Goal: Task Accomplishment & Management: Complete application form

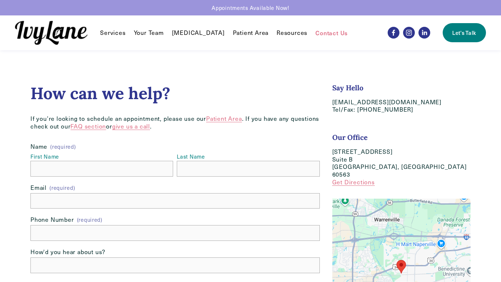
scroll to position [70, 0]
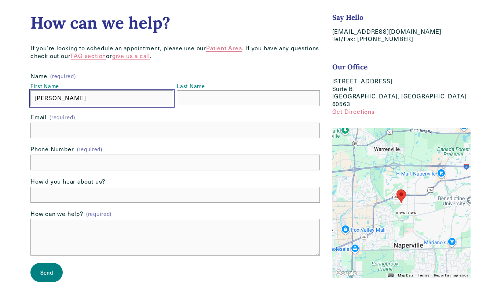
type input "Brenda Cruz"
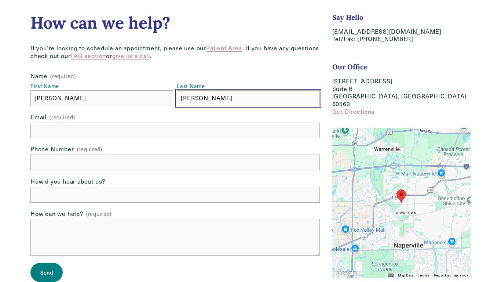
type input "Brenda Cruz"
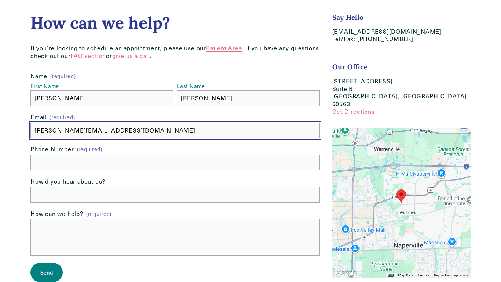
type input "b.cruz@virtualhelppartner.com"
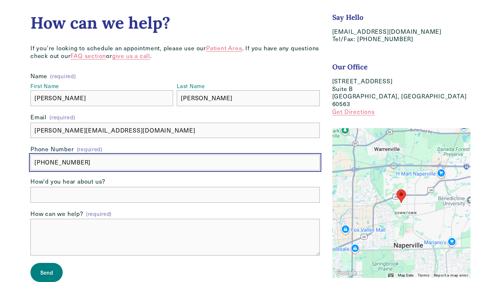
type input "(909) 313-0741"
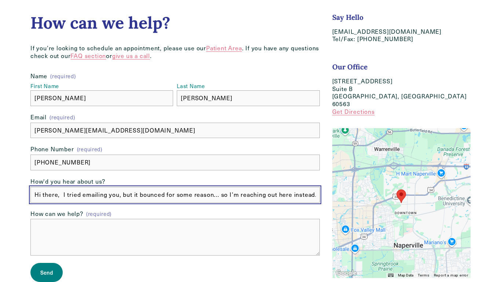
scroll to position [0, 1072]
type input "Hi there, I tried emailing you, but it bounced for some reason... so I’m reachi…"
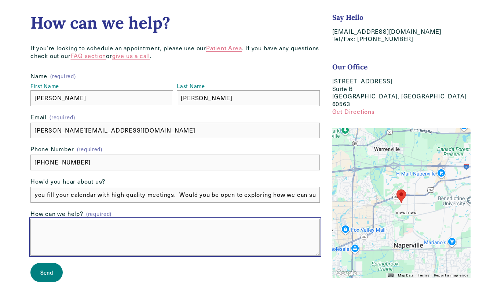
scroll to position [0, 0]
type textarea "VA + AI Services"
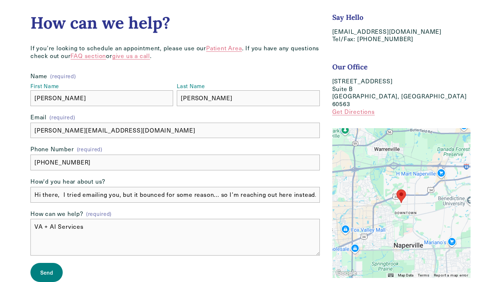
click at [46, 272] on span "Send" at bounding box center [46, 271] width 12 height 7
